Goal: Check status: Check status

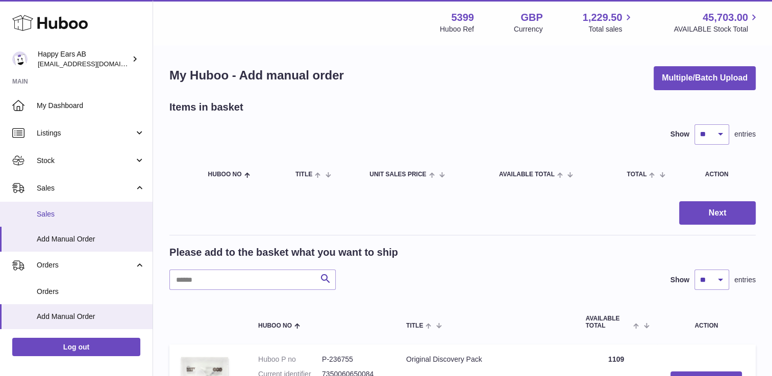
click at [62, 214] on span "Sales" at bounding box center [91, 215] width 108 height 10
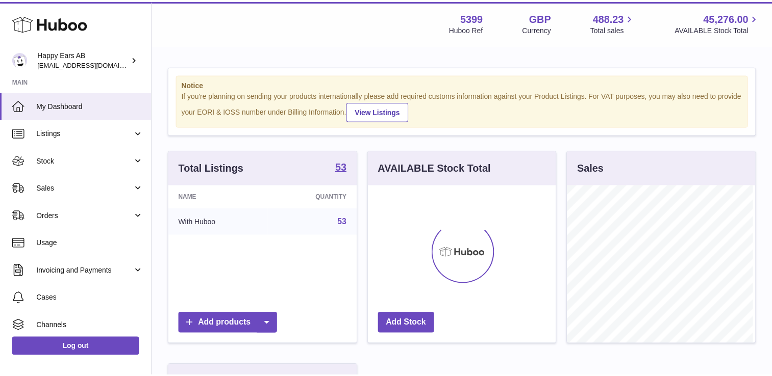
scroll to position [159, 190]
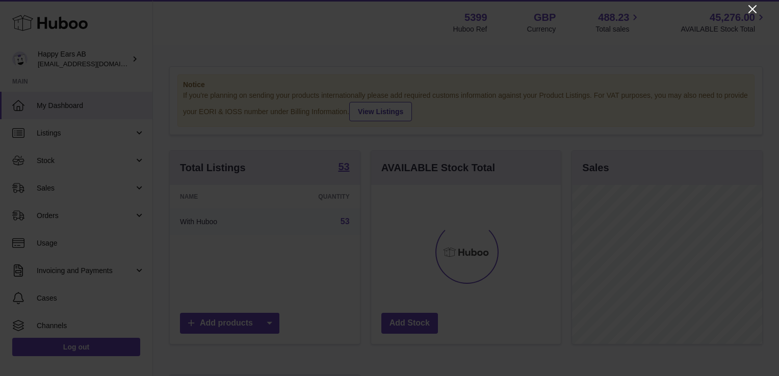
click at [753, 14] on icon "Close" at bounding box center [753, 9] width 12 height 12
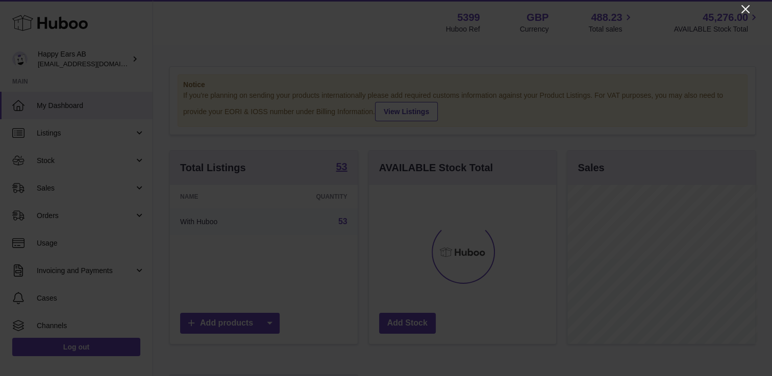
scroll to position [509816, 509787]
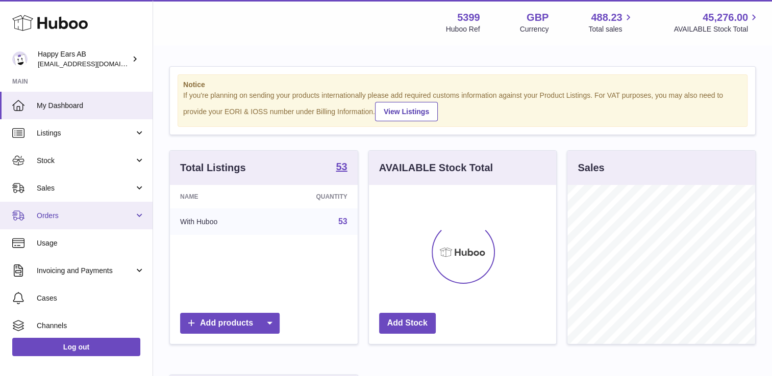
click at [52, 202] on link "Orders" at bounding box center [76, 216] width 152 height 28
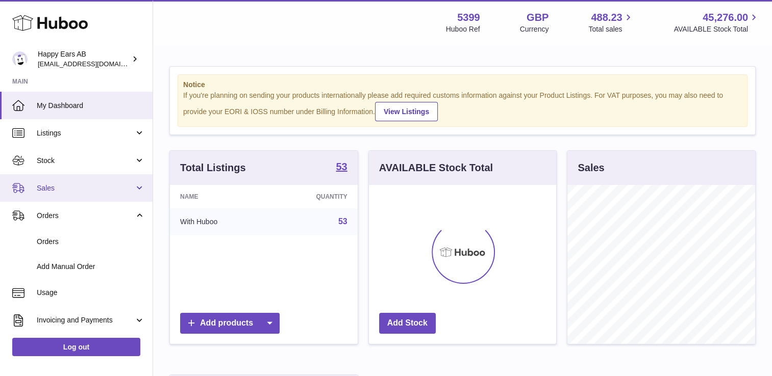
click at [52, 194] on link "Sales" at bounding box center [76, 188] width 152 height 28
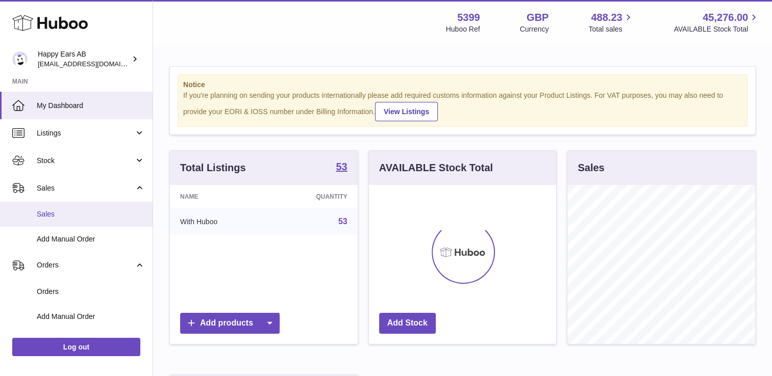
click at [53, 212] on span "Sales" at bounding box center [91, 215] width 108 height 10
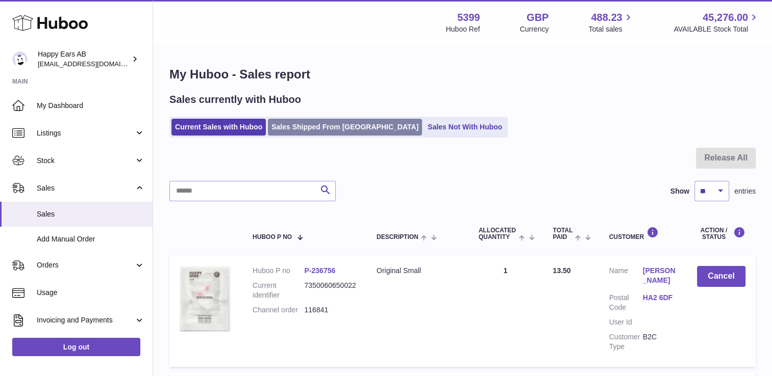
click at [305, 127] on link "Sales Shipped From [GEOGRAPHIC_DATA]" at bounding box center [345, 127] width 154 height 17
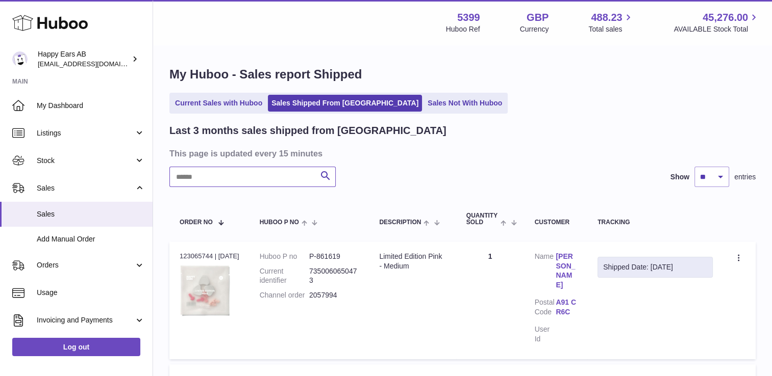
drag, startPoint x: 259, startPoint y: 187, endPoint x: 185, endPoint y: 183, distance: 74.0
click at [185, 183] on input "text" at bounding box center [252, 177] width 166 height 20
paste input "*******"
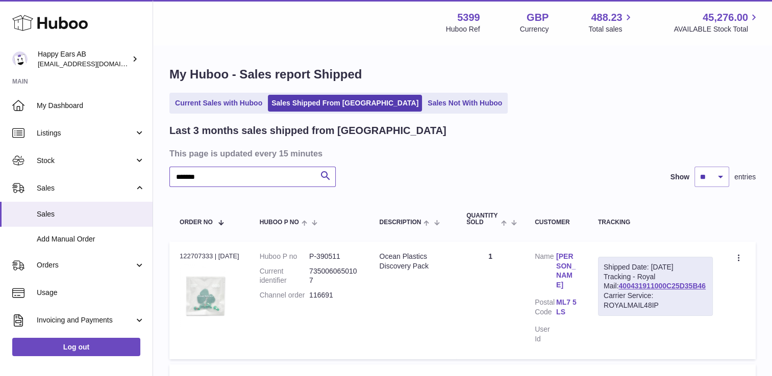
type input "*******"
click at [538, 183] on div "******* Search Show ** ** ** entries" at bounding box center [462, 177] width 586 height 20
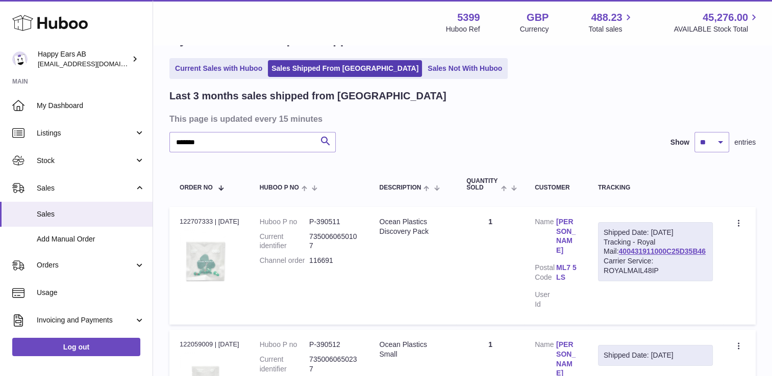
scroll to position [51, 0]
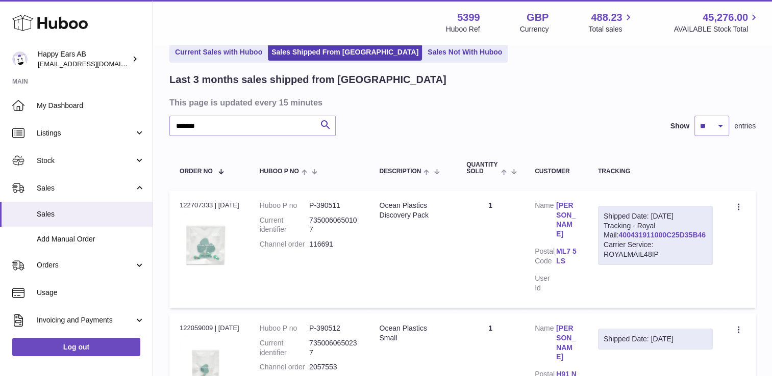
click at [667, 239] on link "400431911000C25D35B46" at bounding box center [661, 235] width 87 height 8
click at [571, 206] on link "[PERSON_NAME]" at bounding box center [566, 220] width 21 height 39
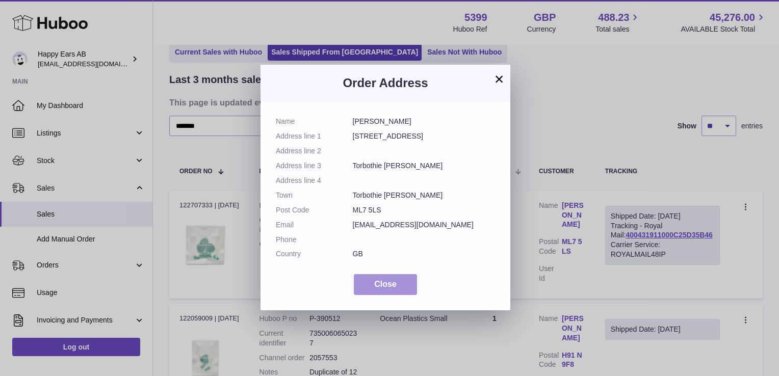
click at [393, 288] on span "Close" at bounding box center [385, 284] width 22 height 9
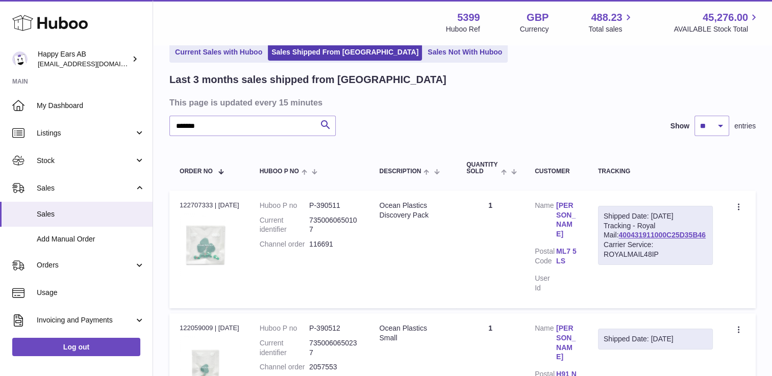
click at [738, 205] on icon at bounding box center [739, 208] width 12 height 10
click at [671, 247] on li "Duplicate Order" at bounding box center [694, 252] width 102 height 22
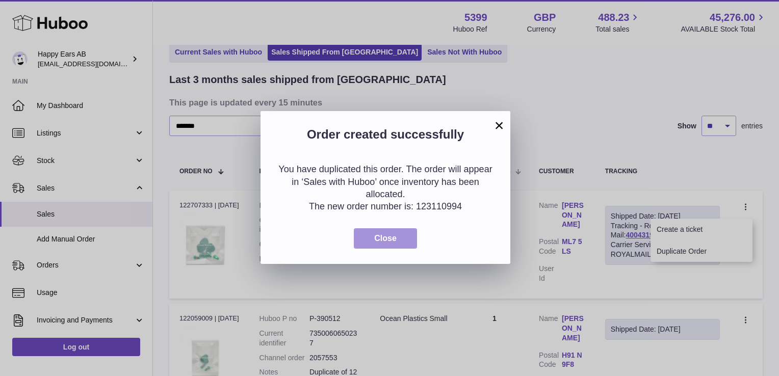
click at [395, 228] on button "Close" at bounding box center [385, 238] width 63 height 21
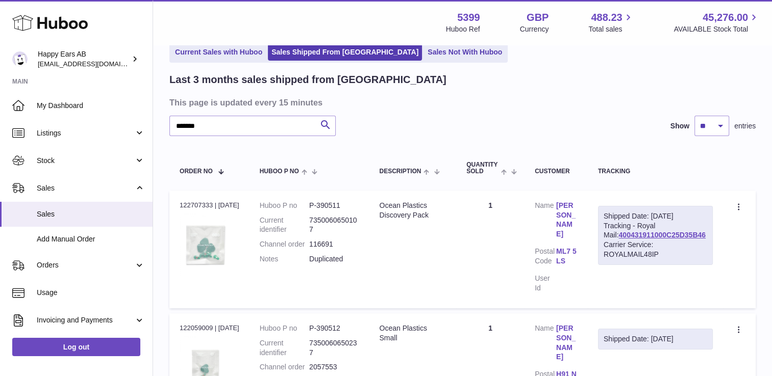
click at [577, 212] on link "[PERSON_NAME]" at bounding box center [566, 220] width 21 height 39
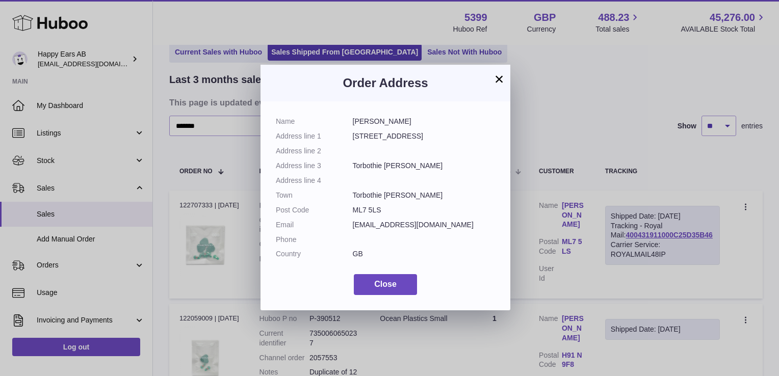
click at [499, 76] on button "×" at bounding box center [499, 79] width 12 height 12
